Goal: Entertainment & Leisure: Consume media (video, audio)

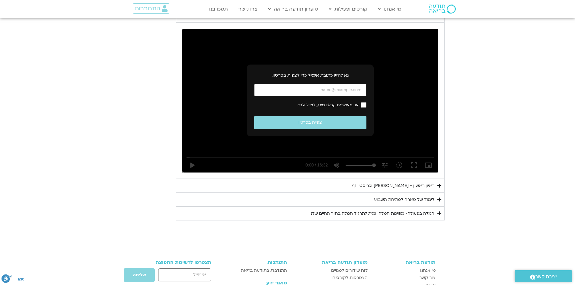
drag, startPoint x: 344, startPoint y: 84, endPoint x: 363, endPoint y: 93, distance: 22.0
click at [355, 90] on form "אני מאשר/ת קבלת מידע למייל ולנייד צפייה בסרטון נא להזין כתובת אימייל תקינה." at bounding box center [310, 106] width 112 height 45
type input "[EMAIL_ADDRESS][DOMAIN_NAME]"
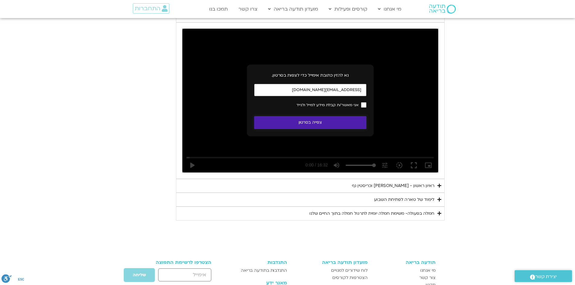
click at [309, 116] on button "צפייה בסרטון" at bounding box center [310, 122] width 112 height 13
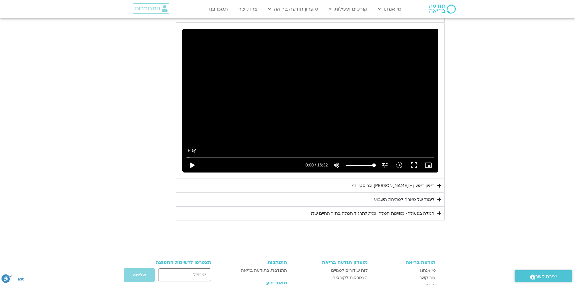
click at [192, 158] on button "play_arrow" at bounding box center [192, 165] width 14 height 14
click at [191, 158] on button "pause" at bounding box center [192, 165] width 14 height 14
click at [192, 159] on button "play_arrow" at bounding box center [192, 165] width 14 height 14
click at [192, 158] on button "pause" at bounding box center [192, 165] width 14 height 14
click at [191, 158] on button "play_arrow" at bounding box center [192, 165] width 14 height 14
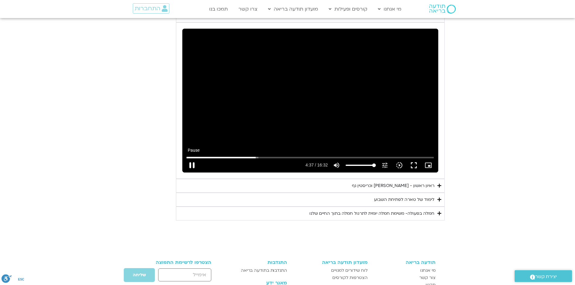
click at [191, 159] on button "pause" at bounding box center [192, 165] width 14 height 14
click at [192, 158] on button "play_arrow" at bounding box center [192, 165] width 14 height 14
click at [192, 159] on button "pause" at bounding box center [192, 165] width 14 height 14
click at [193, 158] on button "play_arrow" at bounding box center [192, 165] width 14 height 14
click at [194, 160] on button "pause" at bounding box center [192, 165] width 14 height 14
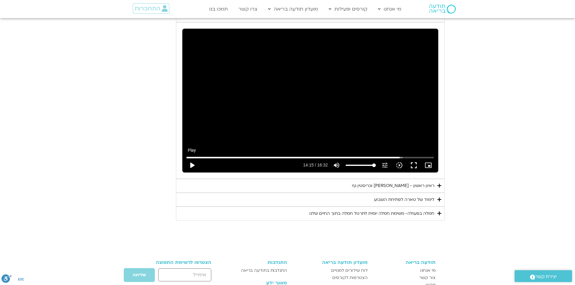
click at [192, 158] on button "play_arrow" at bounding box center [192, 165] width 14 height 14
type input "992.52"
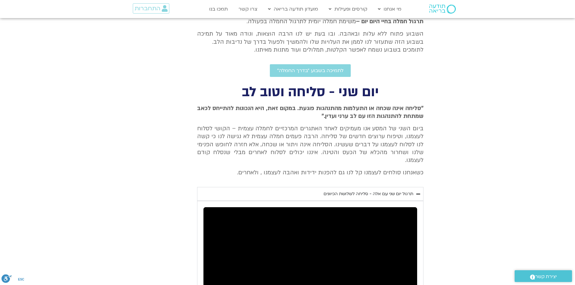
scroll to position [213, 0]
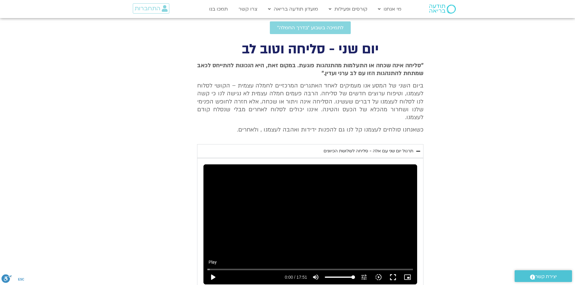
click at [211, 270] on button "play_arrow" at bounding box center [212, 277] width 14 height 14
click at [212, 270] on button "pause" at bounding box center [212, 277] width 14 height 14
click at [211, 270] on button "play_arrow" at bounding box center [212, 277] width 14 height 14
click at [213, 270] on button "replay" at bounding box center [212, 277] width 14 height 14
type input "1.96178"
